Goal: Task Accomplishment & Management: Manage account settings

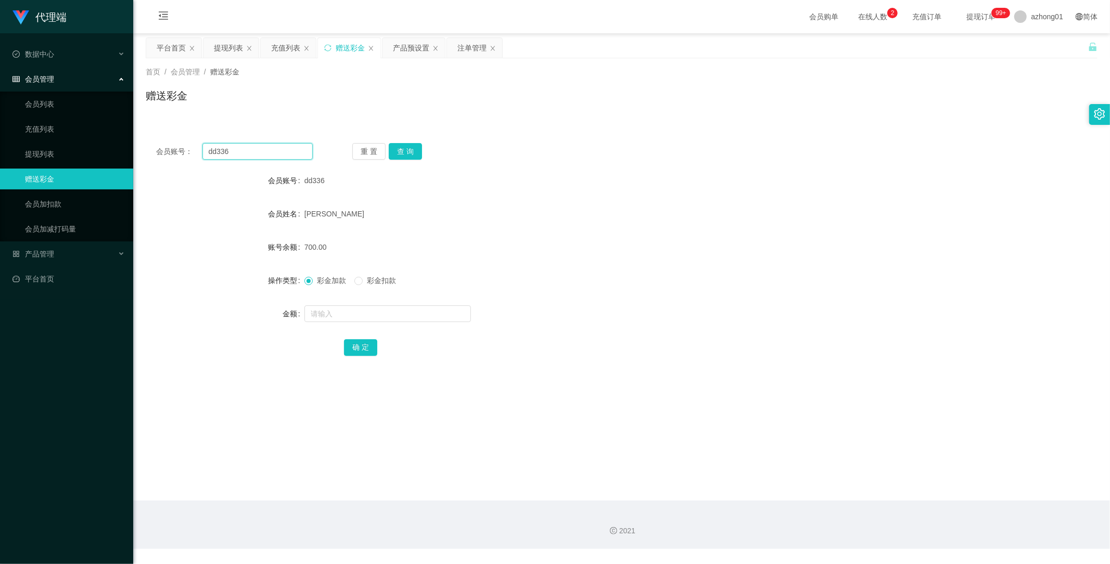
drag, startPoint x: 249, startPoint y: 152, endPoint x: 156, endPoint y: 143, distance: 93.1
click at [155, 143] on div "会员账号： dd336 重 置 查 询" at bounding box center [622, 151] width 952 height 17
paste input "880660"
type input "880660"
click at [414, 153] on button "查 询" at bounding box center [405, 151] width 33 height 17
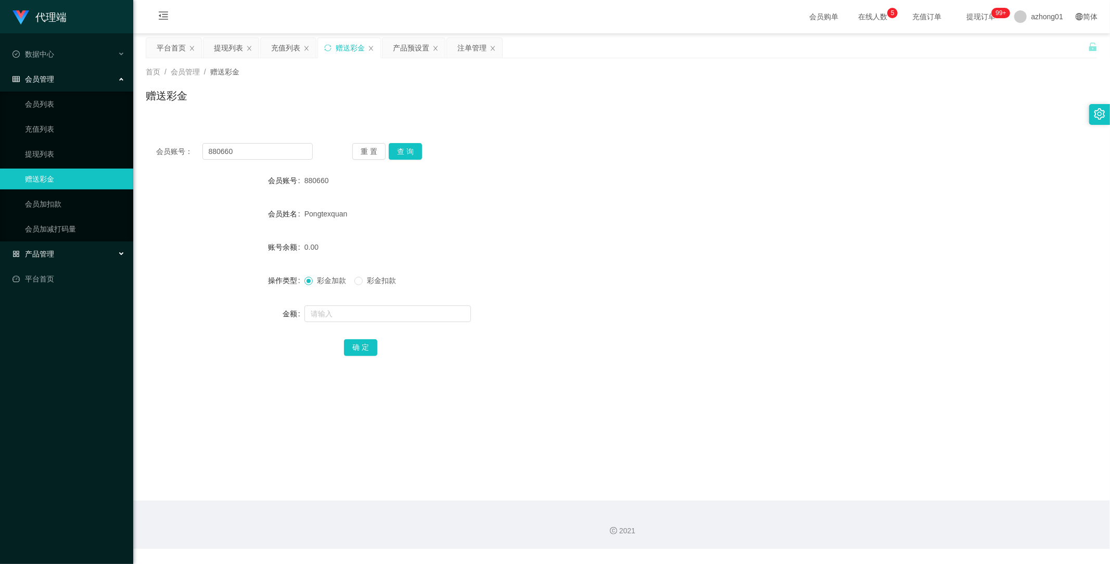
click at [43, 256] on span "产品管理" at bounding box center [33, 254] width 42 height 8
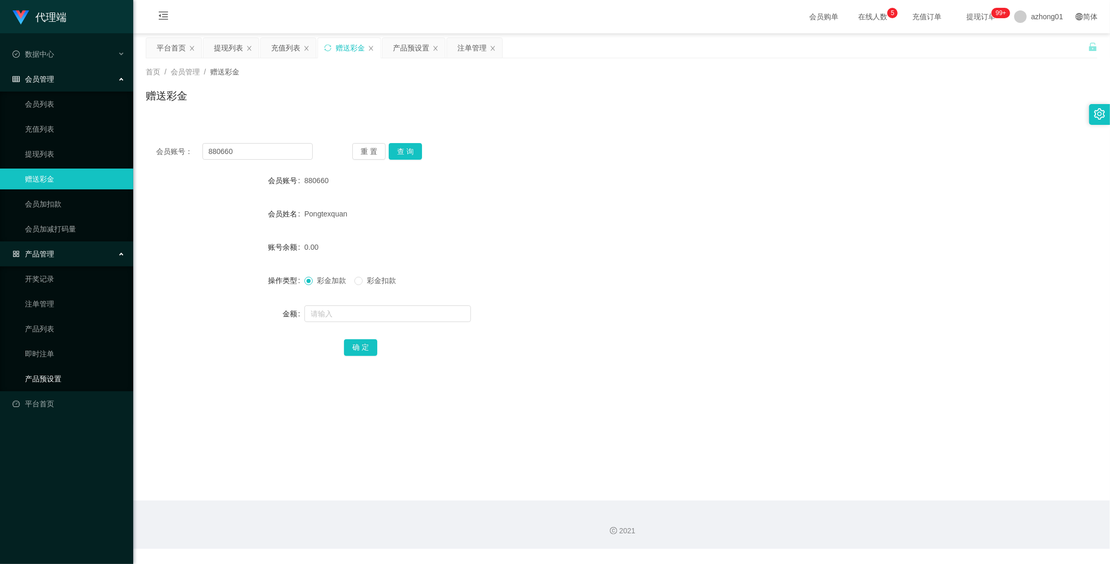
click at [43, 371] on link "产品预设置" at bounding box center [75, 378] width 100 height 21
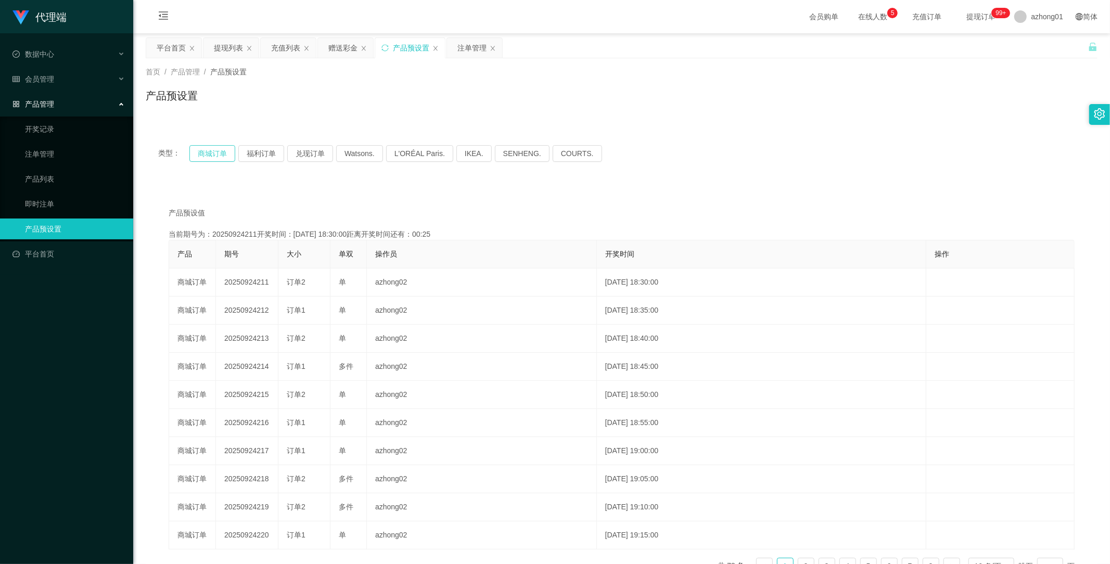
click at [221, 151] on button "商城订单" at bounding box center [212, 153] width 46 height 17
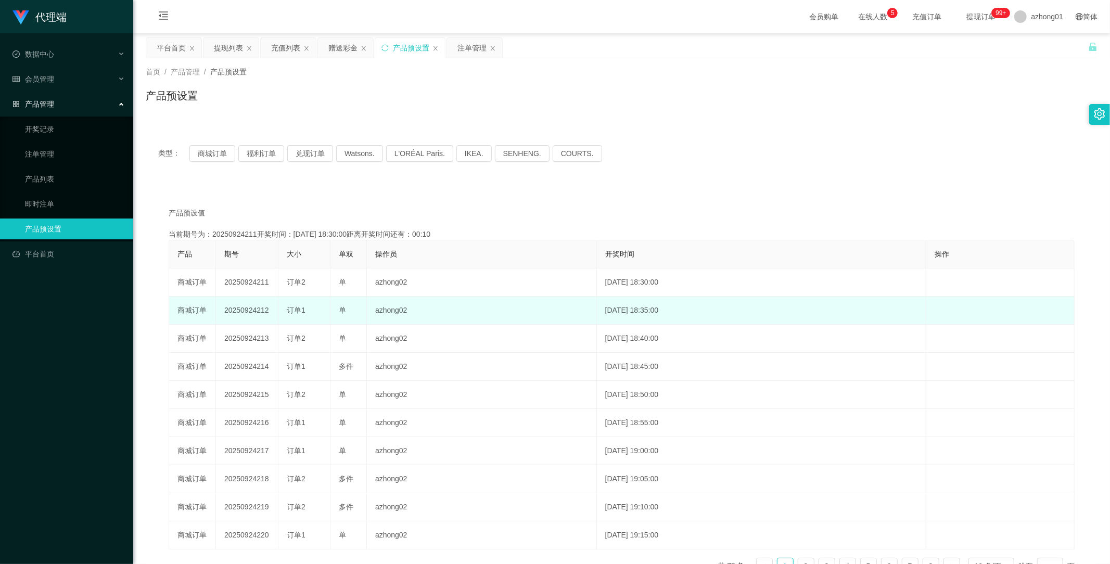
click at [251, 311] on td "20250924212" at bounding box center [247, 311] width 62 height 28
copy td "20250924212"
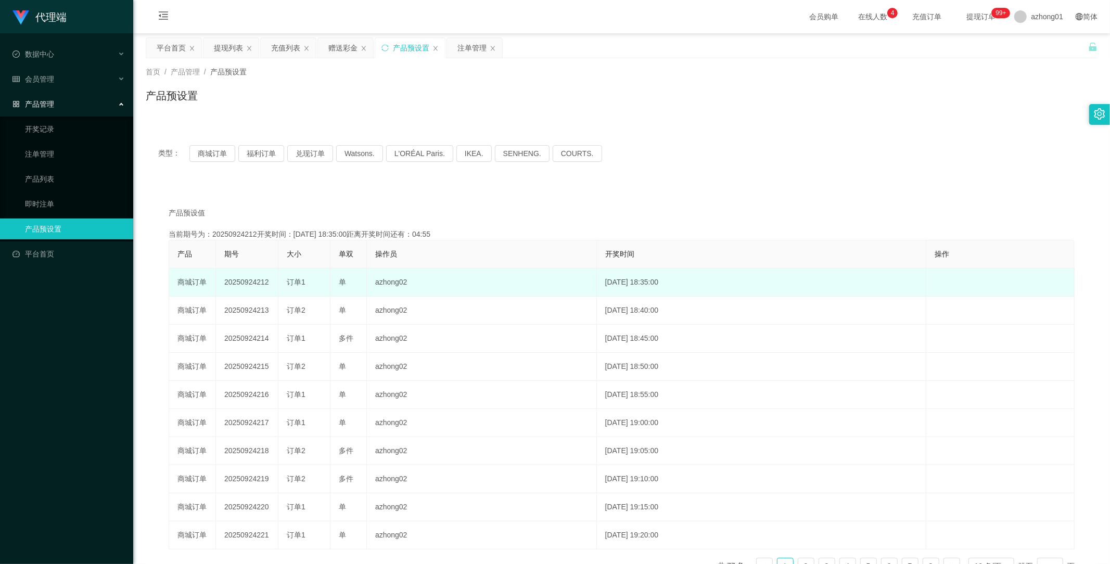
click at [253, 284] on td "20250924212" at bounding box center [247, 283] width 62 height 28
copy td "20250924212"
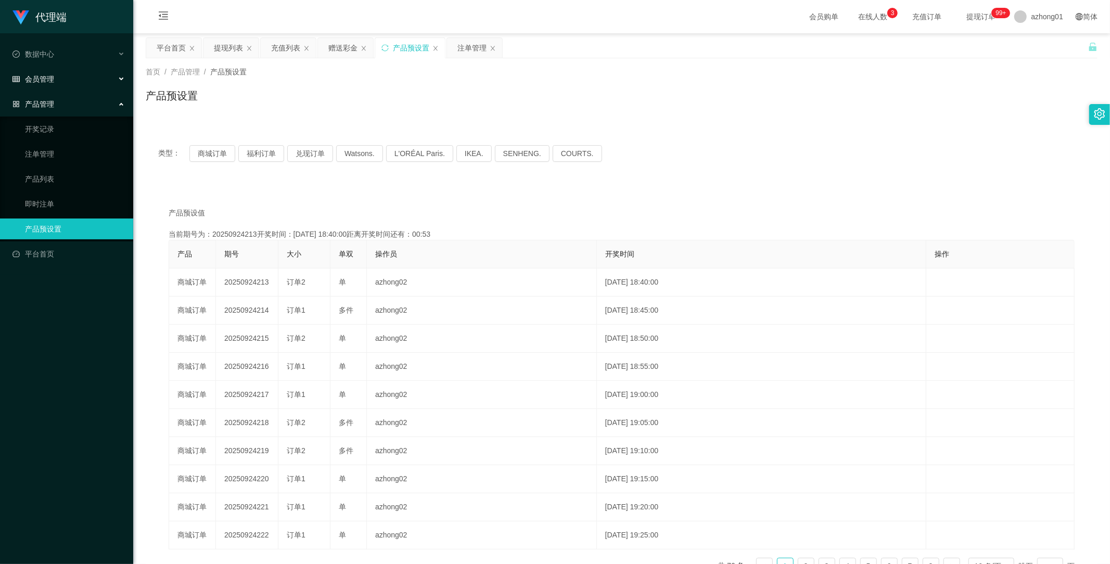
click at [48, 66] on li "数据中心" at bounding box center [66, 55] width 133 height 23
click at [49, 71] on div "会员管理" at bounding box center [66, 79] width 133 height 21
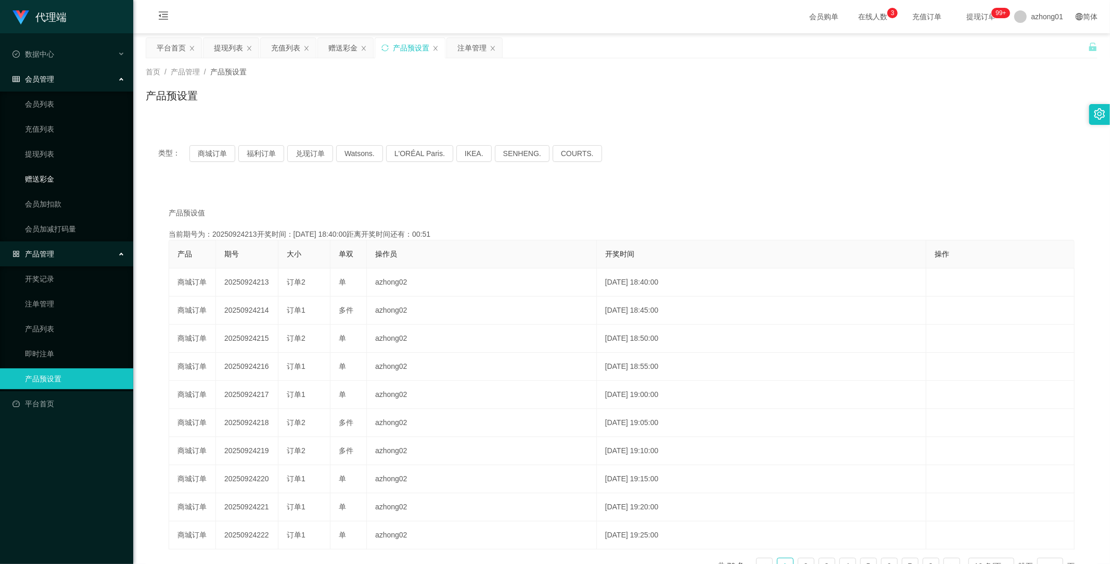
click at [45, 180] on link "赠送彩金" at bounding box center [75, 179] width 100 height 21
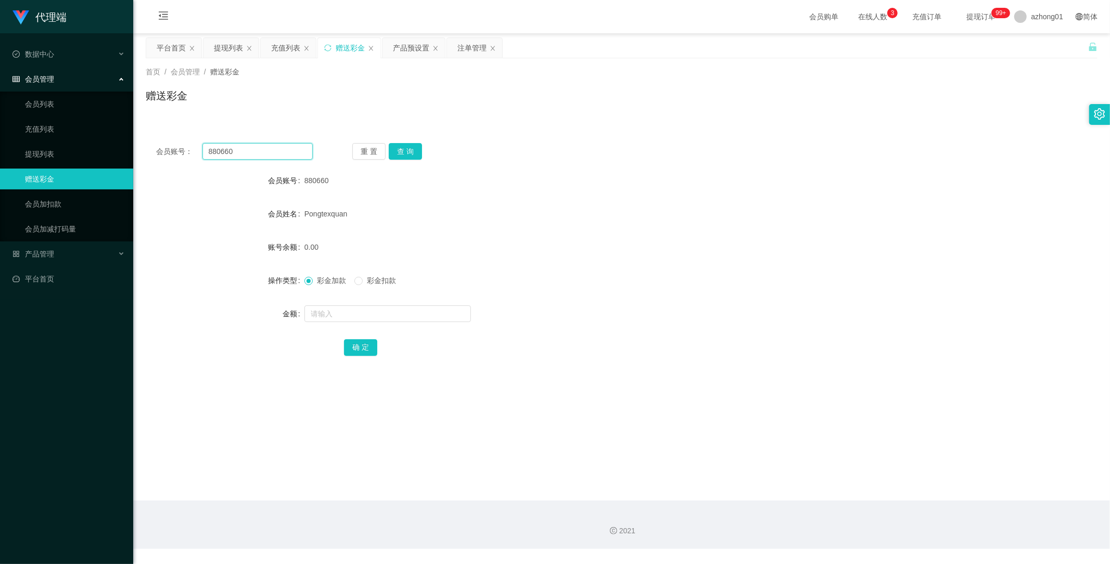
drag, startPoint x: 252, startPoint y: 149, endPoint x: 178, endPoint y: 154, distance: 74.0
click at [146, 143] on div "会员账号： 880660 重 置 查 询" at bounding box center [622, 151] width 952 height 17
click at [407, 151] on button "查 询" at bounding box center [405, 151] width 33 height 17
click at [365, 313] on input "text" at bounding box center [387, 313] width 167 height 17
type input "70"
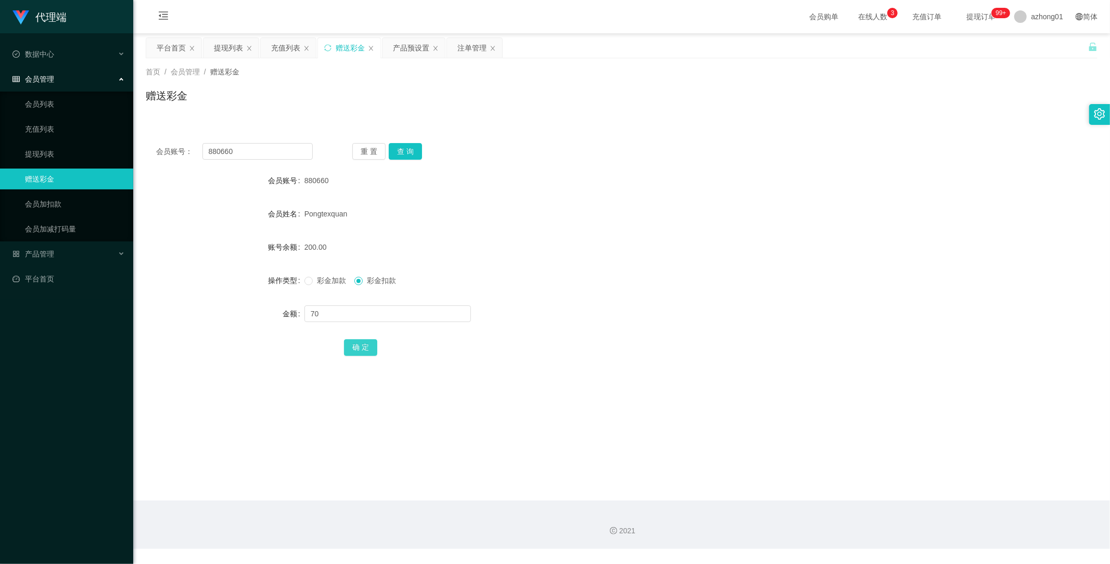
click at [366, 350] on button "确 定" at bounding box center [360, 347] width 33 height 17
click at [31, 205] on link "会员加扣款" at bounding box center [75, 204] width 100 height 21
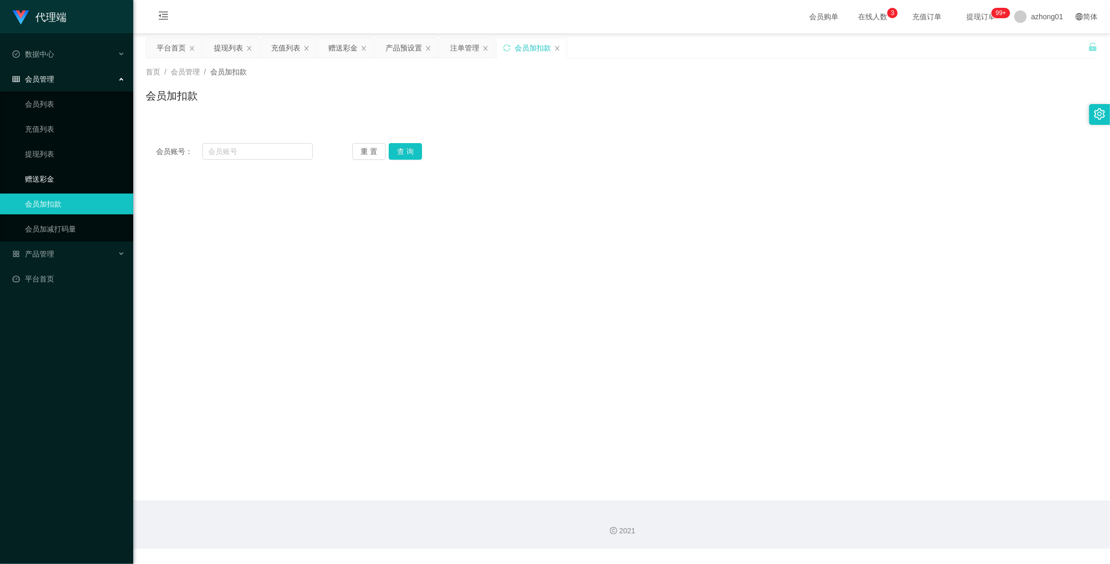
click at [39, 178] on link "赠送彩金" at bounding box center [75, 179] width 100 height 21
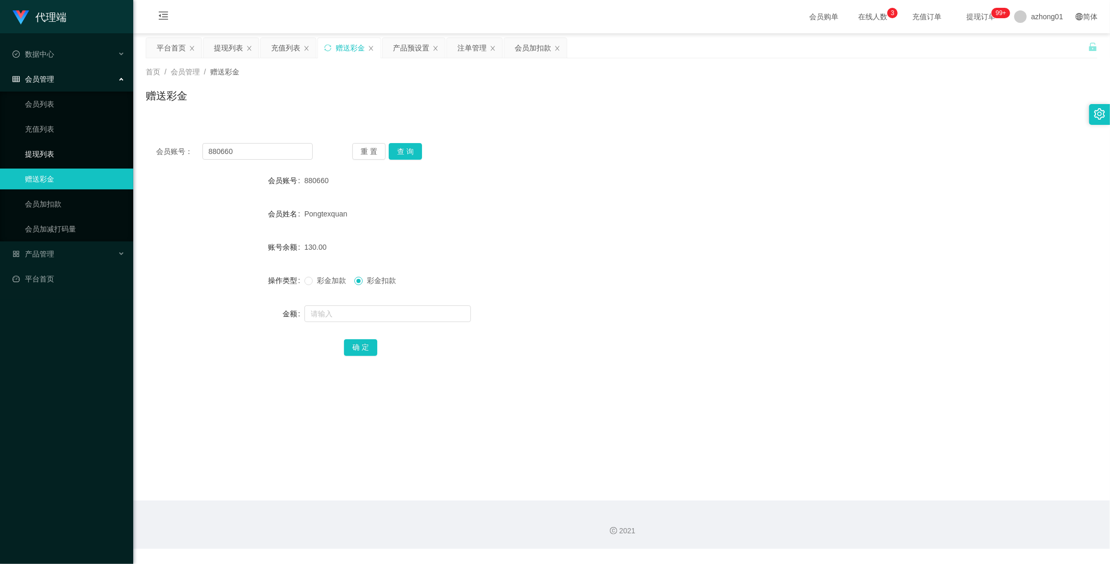
click at [55, 155] on link "提现列表" at bounding box center [75, 154] width 100 height 21
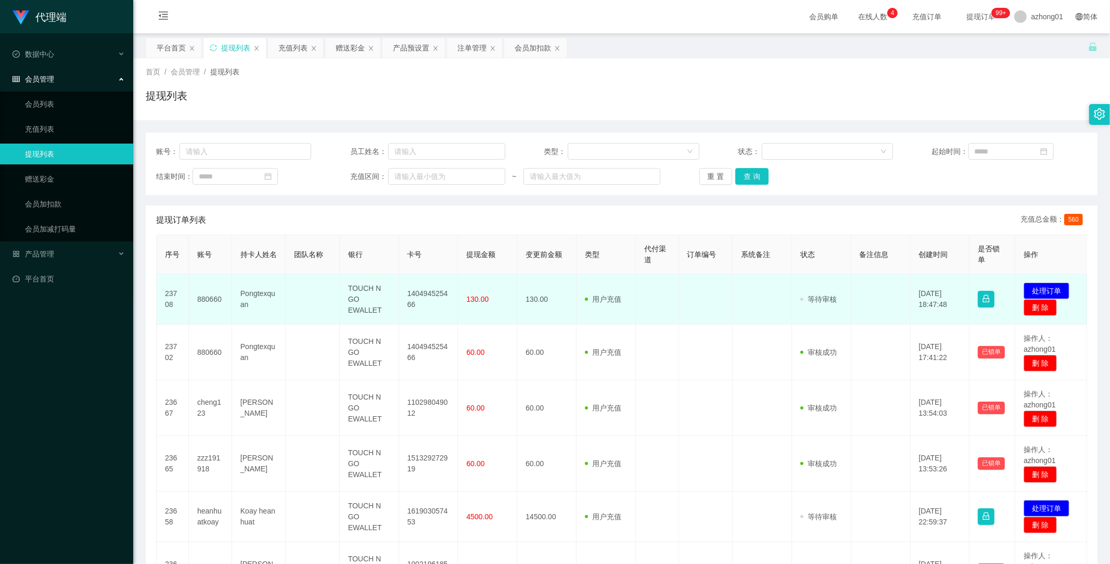
click at [420, 297] on td "140494525466" at bounding box center [428, 299] width 59 height 50
copy td "140494525466"
click at [1050, 286] on button "处理订单" at bounding box center [1047, 291] width 46 height 17
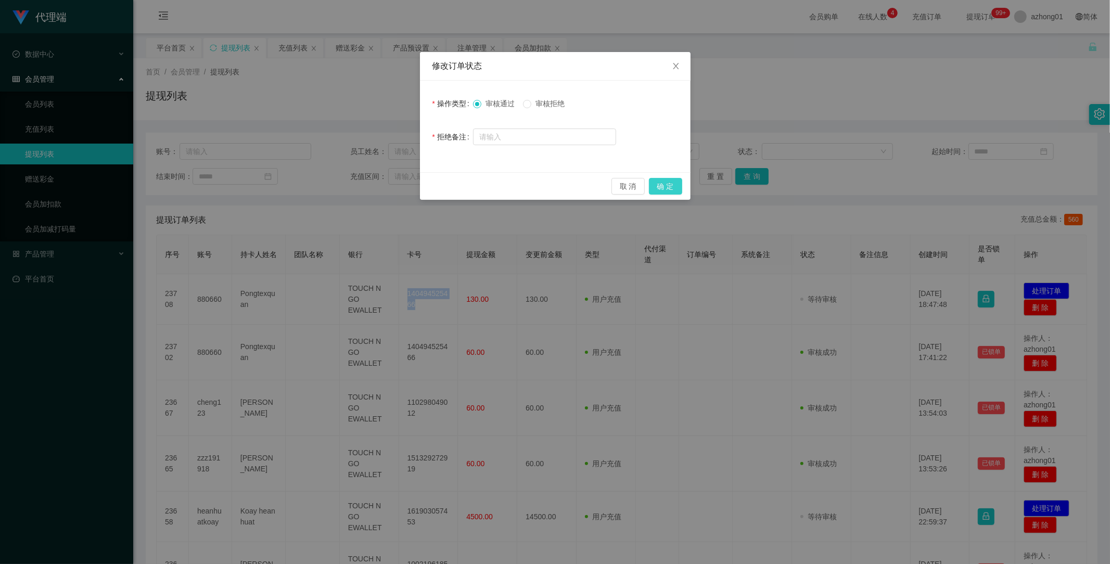
click at [677, 188] on button "确 定" at bounding box center [665, 186] width 33 height 17
